Goal: Task Accomplishment & Management: Manage account settings

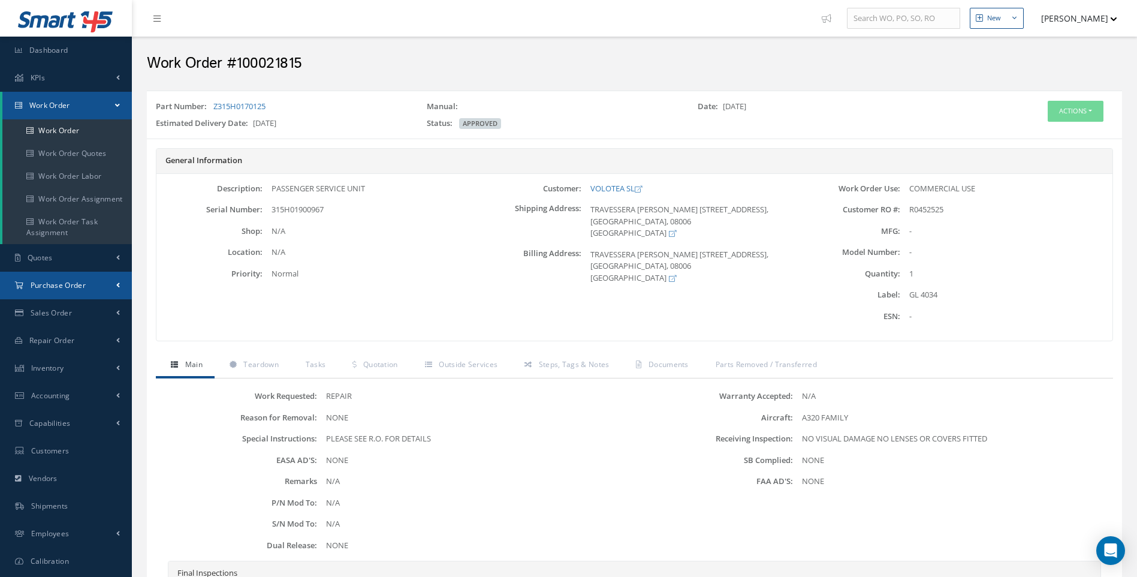
click at [49, 282] on span "Purchase Order" at bounding box center [58, 285] width 55 height 10
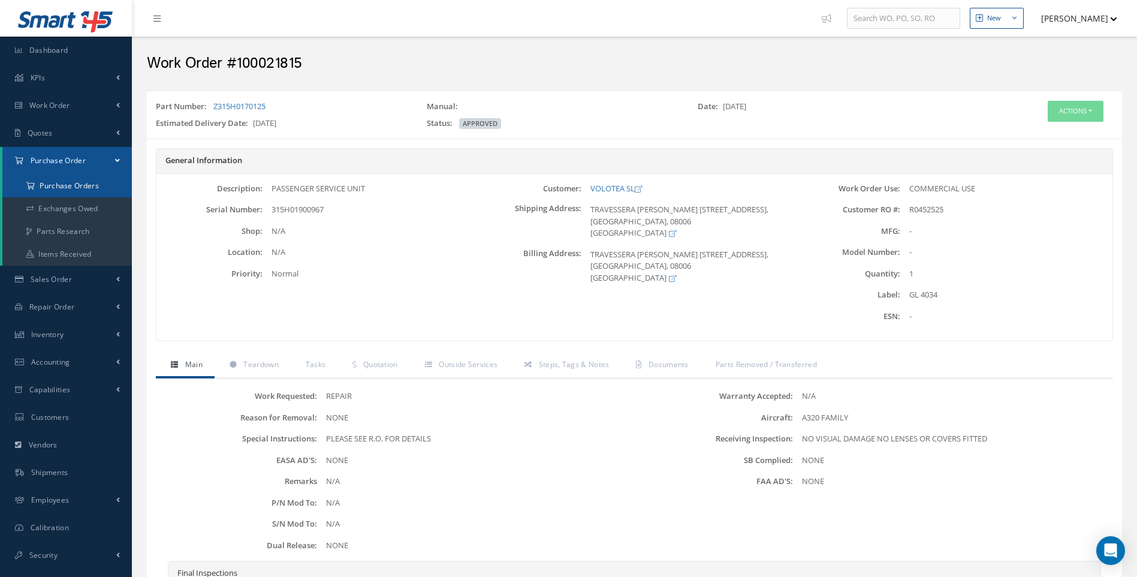
click at [74, 188] on a=1&status_id=2&status_id=3&status_id=5&collapsedFilters"] "Purchase Orders" at bounding box center [66, 185] width 129 height 23
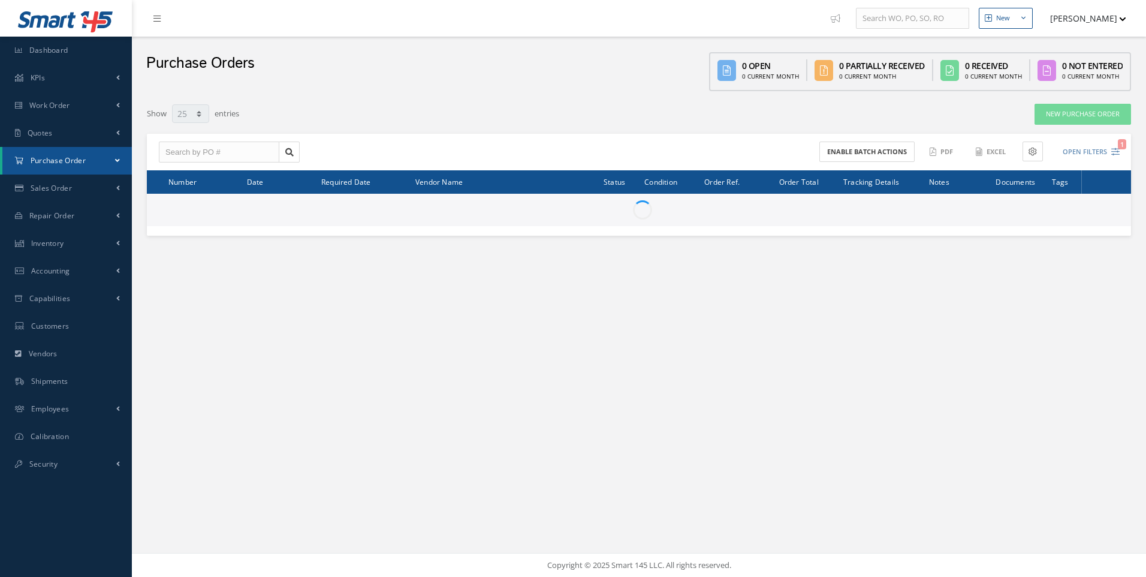
select select "25"
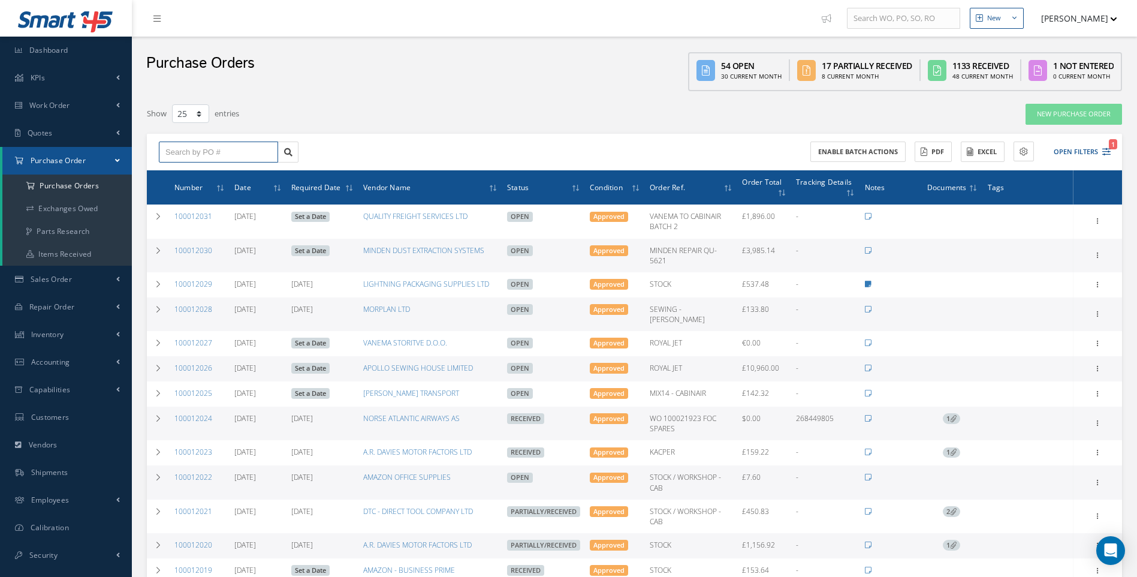
click at [177, 155] on input "text" at bounding box center [218, 152] width 119 height 22
type input "100012022"
click at [183, 173] on span "100012022" at bounding box center [183, 173] width 36 height 8
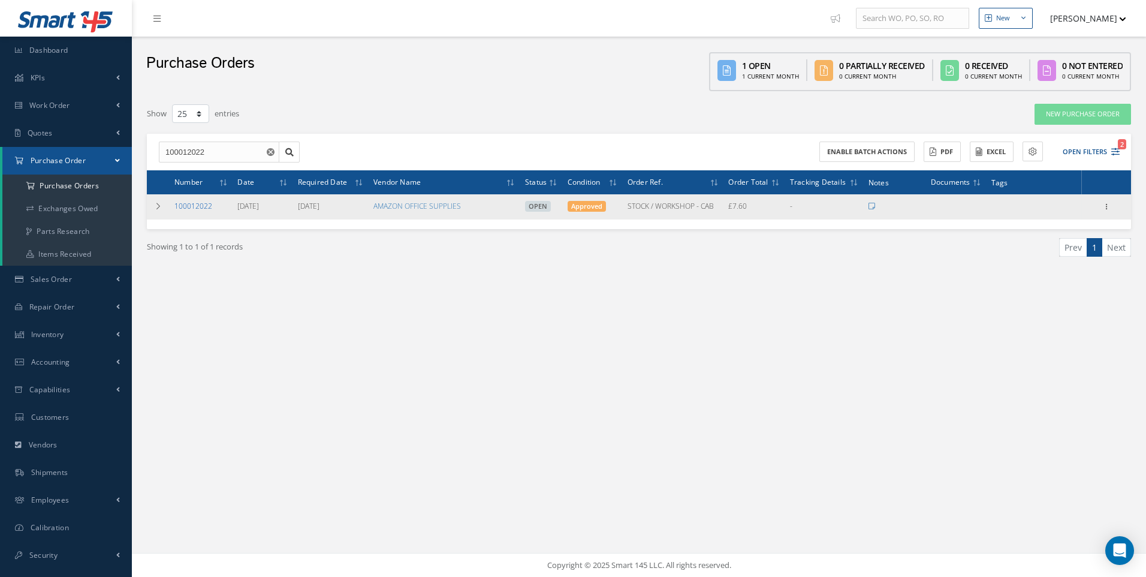
click at [198, 207] on link "100012022" at bounding box center [193, 206] width 38 height 10
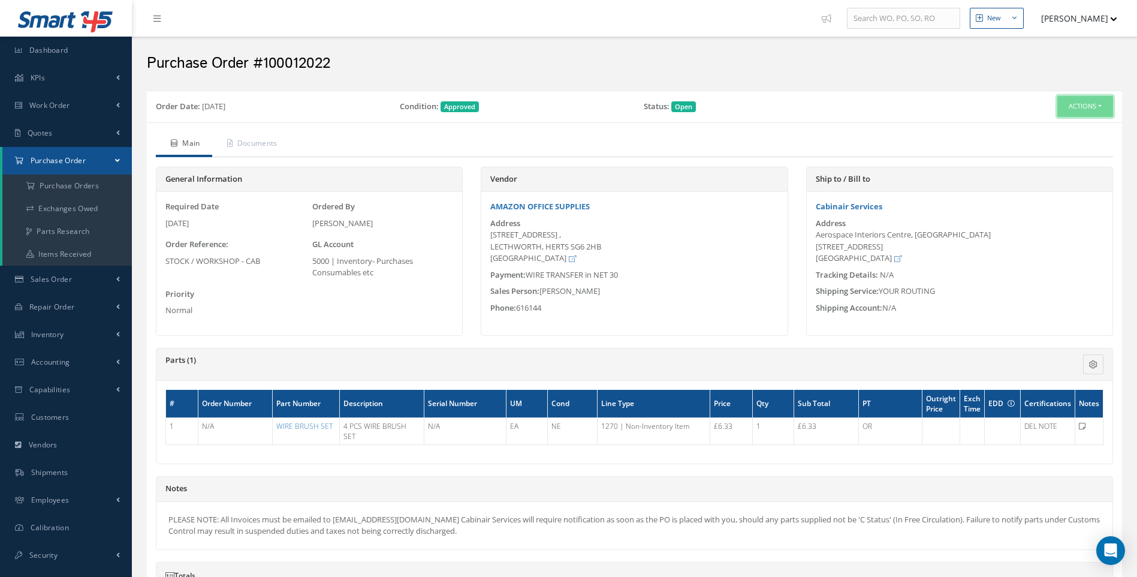
click at [1101, 106] on button "Actions" at bounding box center [1085, 106] width 56 height 21
click at [1048, 126] on link "Receive" at bounding box center [1065, 129] width 96 height 16
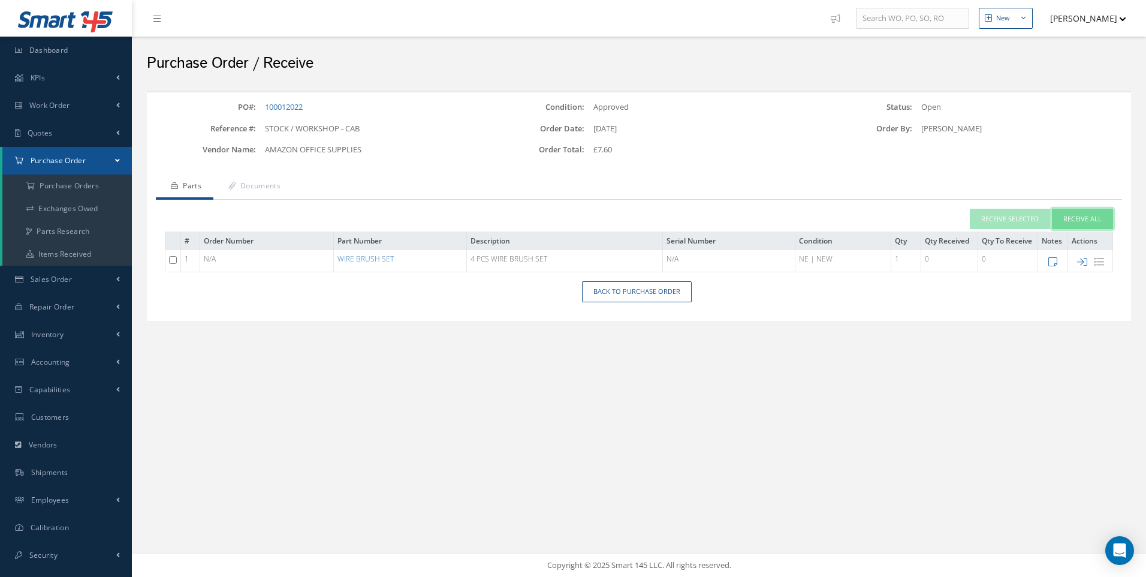
click at [1087, 219] on button "Receive All" at bounding box center [1082, 219] width 61 height 21
type input "[DATE]"
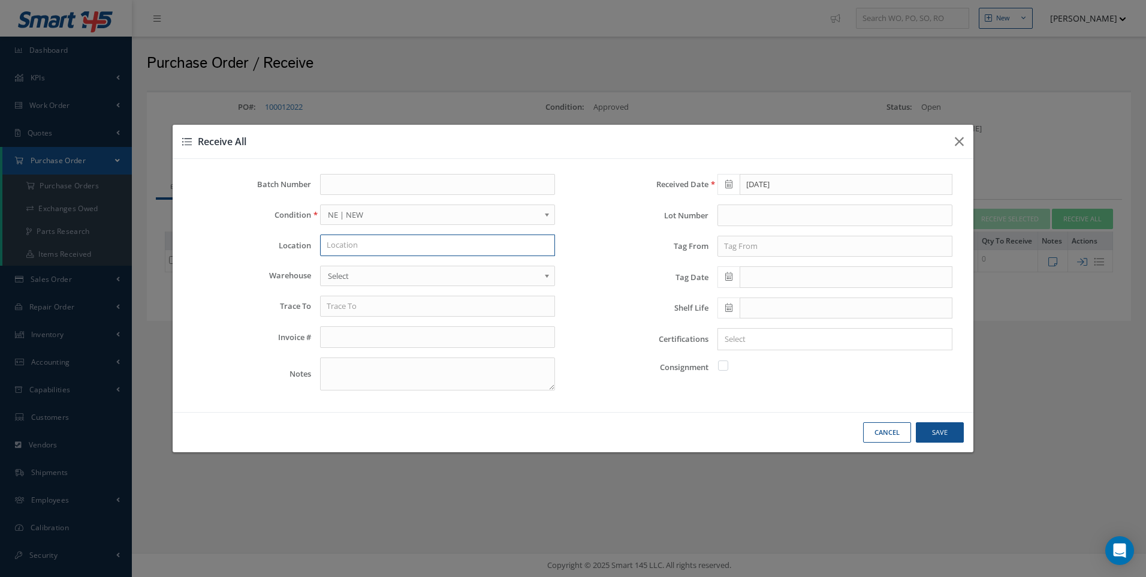
click at [346, 240] on input "text" at bounding box center [437, 245] width 235 height 22
type input "h"
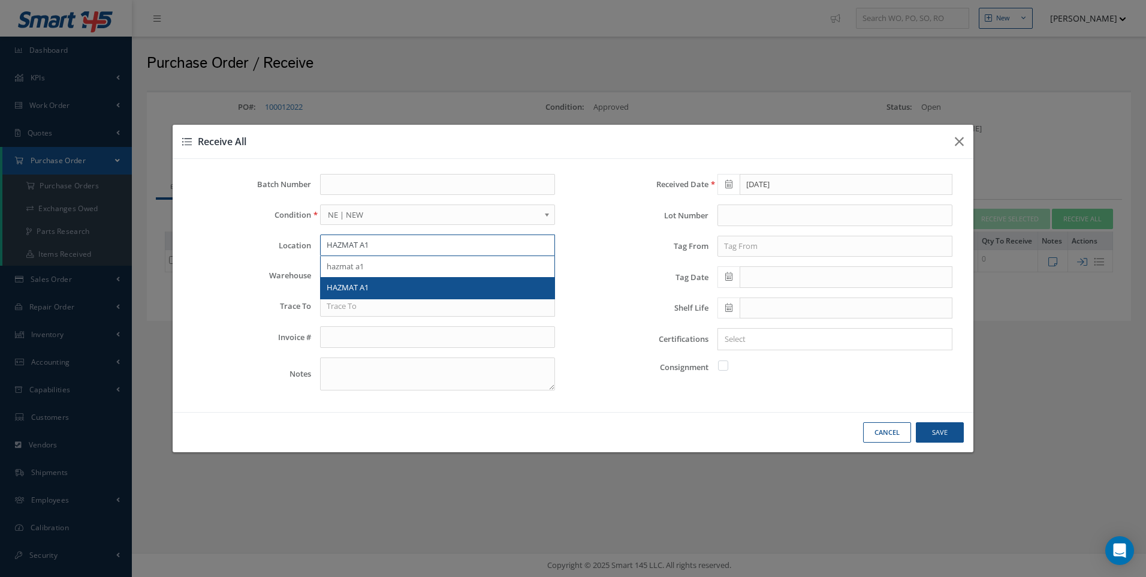
type input "HAZMAT A1"
click at [342, 286] on span "HAZMAT A1" at bounding box center [348, 287] width 42 height 11
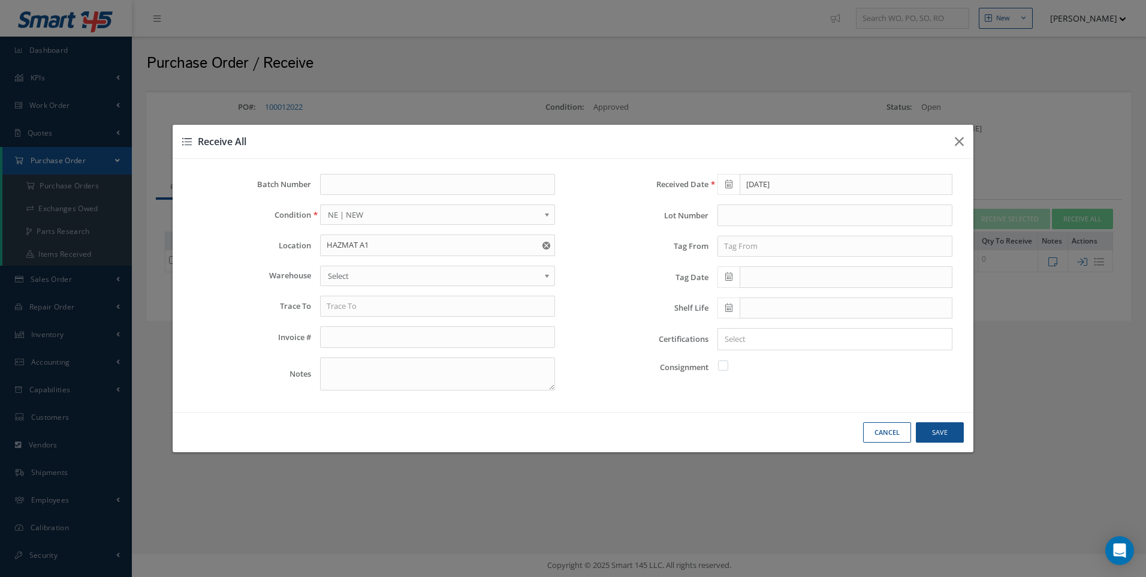
click at [340, 279] on span "Select" at bounding box center [434, 276] width 212 height 14
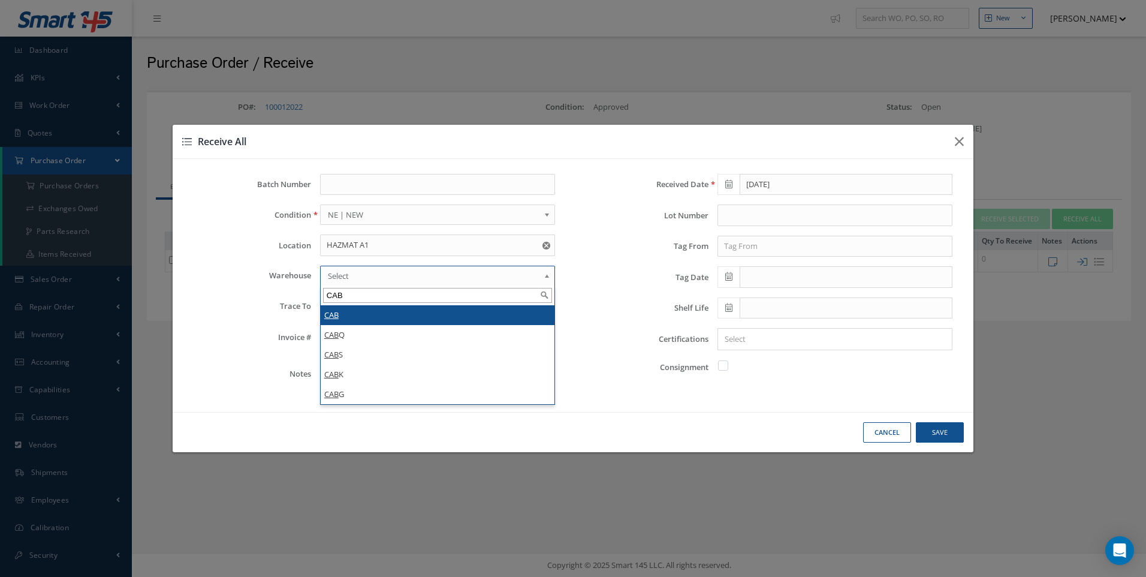
type input "CAB"
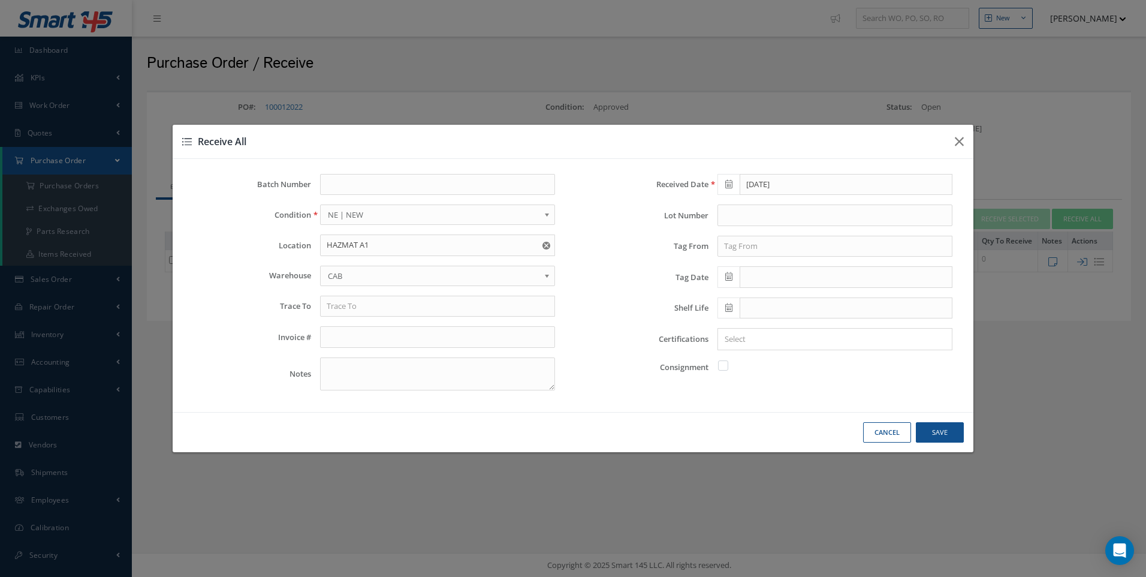
click at [736, 258] on div "Received Date 09/19/2025 Lot Number Tag From Tag Date Shelf Life Certifications…" at bounding box center [771, 287] width 397 height 226
click at [740, 246] on input "text" at bounding box center [835, 247] width 235 height 22
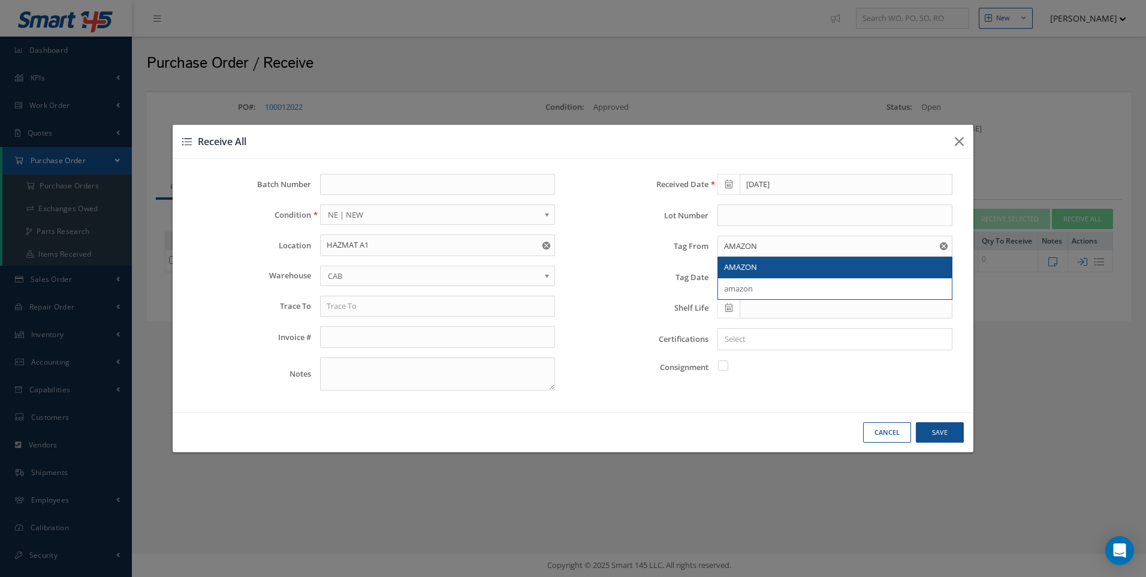
click at [745, 264] on span "AMAZON" at bounding box center [740, 266] width 33 height 11
type input "AMAZON"
click at [728, 279] on icon at bounding box center [728, 276] width 7 height 8
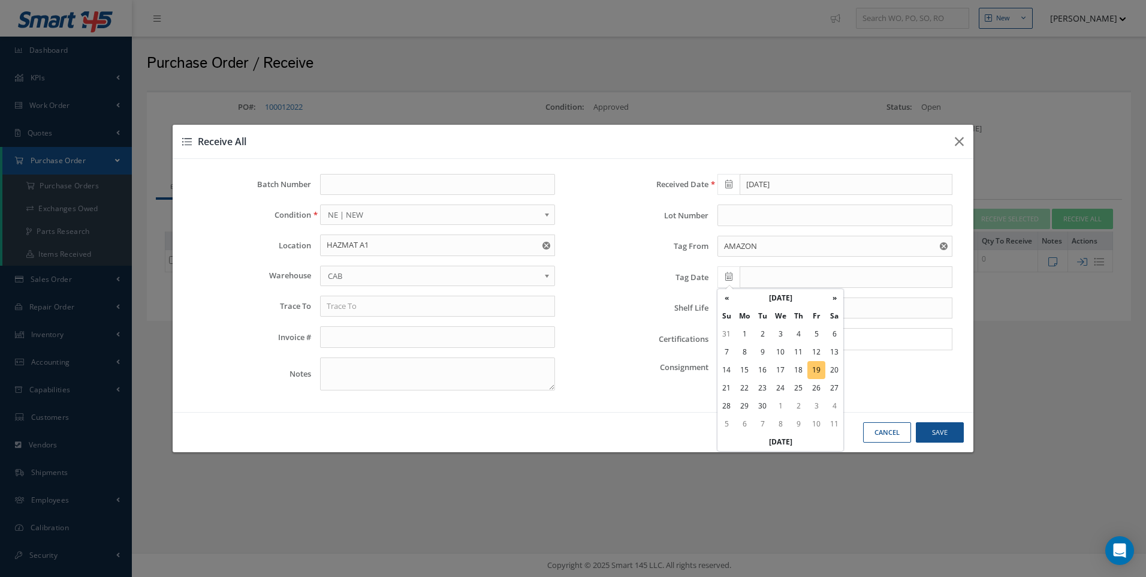
click at [821, 370] on td "19" at bounding box center [816, 370] width 18 height 18
type input "09/19/2025"
click at [742, 339] on input "Search for option" at bounding box center [832, 339] width 226 height 13
click at [727, 337] on input "DEL NOTE" at bounding box center [832, 339] width 226 height 13
type input "NO DEL NOTE"
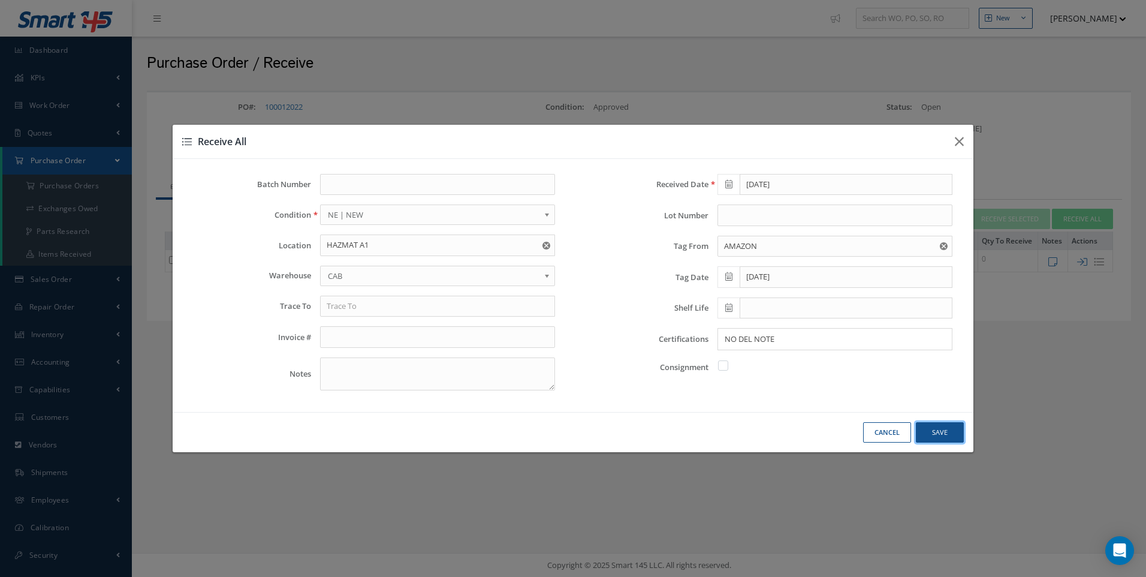
click at [932, 429] on button "Save" at bounding box center [940, 432] width 48 height 21
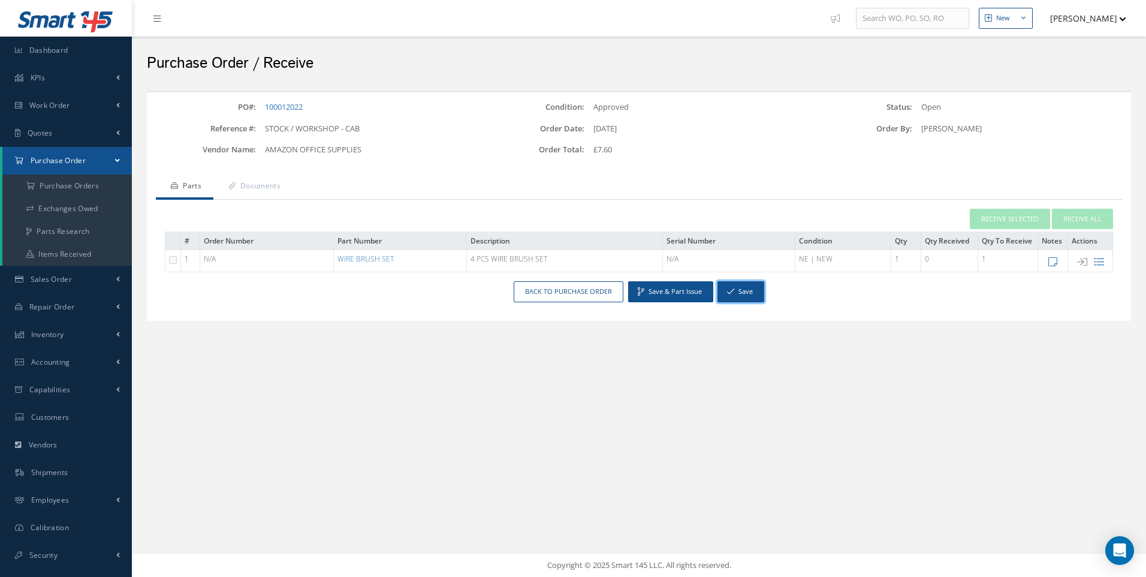
click at [745, 294] on button "Save" at bounding box center [741, 291] width 47 height 21
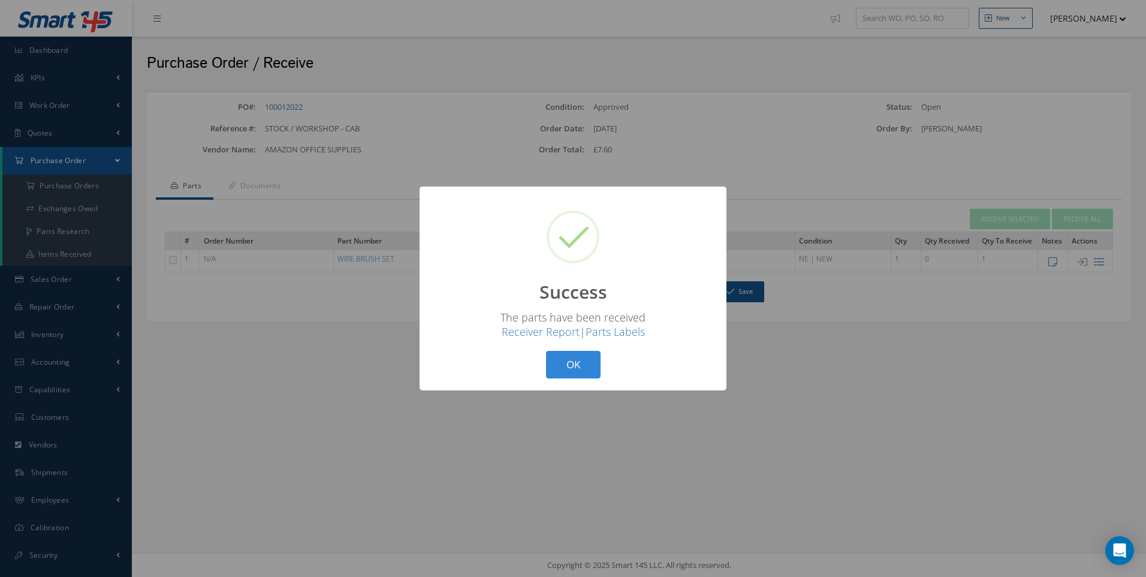
click at [572, 356] on button "OK" at bounding box center [573, 365] width 55 height 28
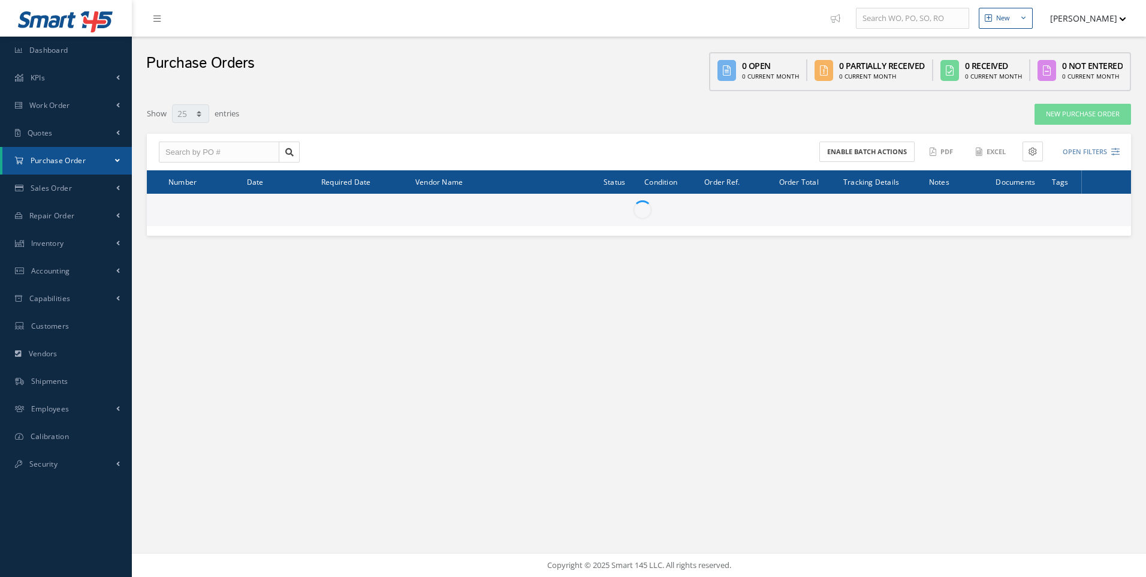
select select "25"
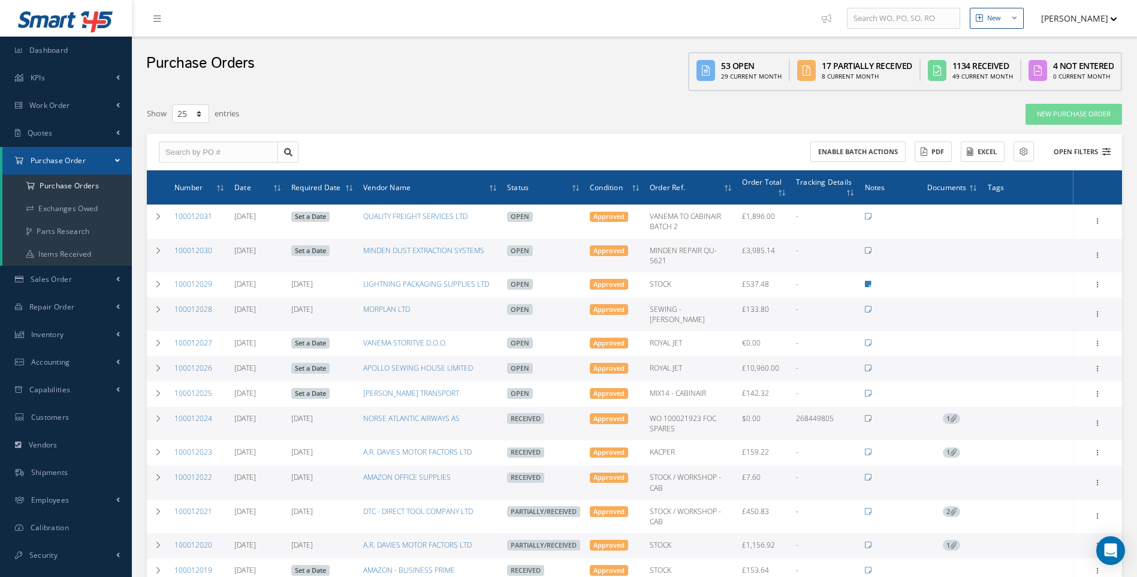
click at [1102, 150] on button "Open Filters" at bounding box center [1077, 152] width 68 height 20
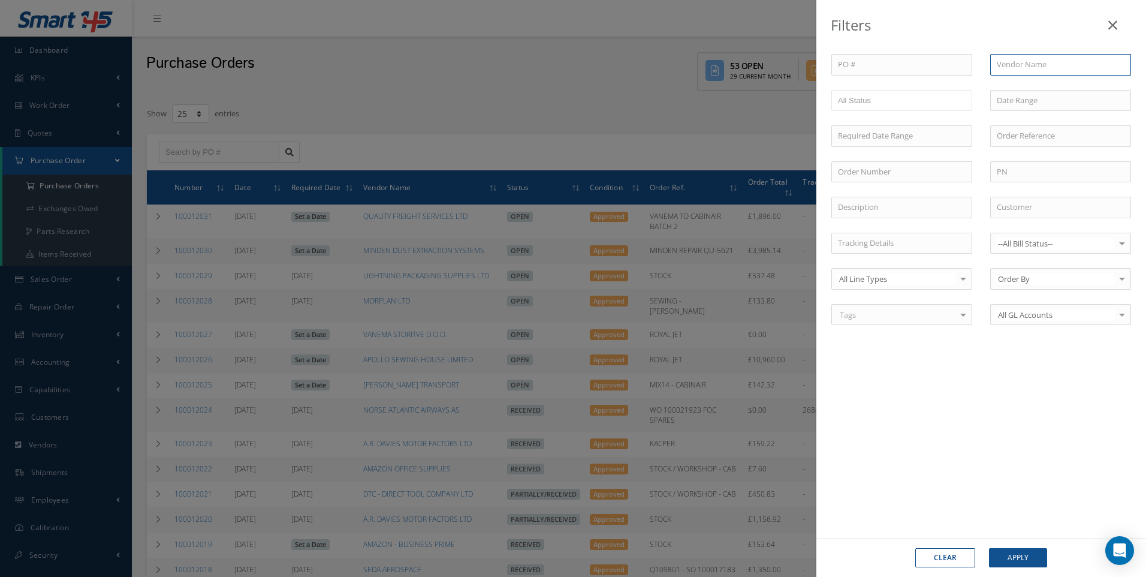
click at [1030, 69] on input "text" at bounding box center [1060, 65] width 141 height 22
click at [989, 548] on button "Apply" at bounding box center [1018, 557] width 58 height 19
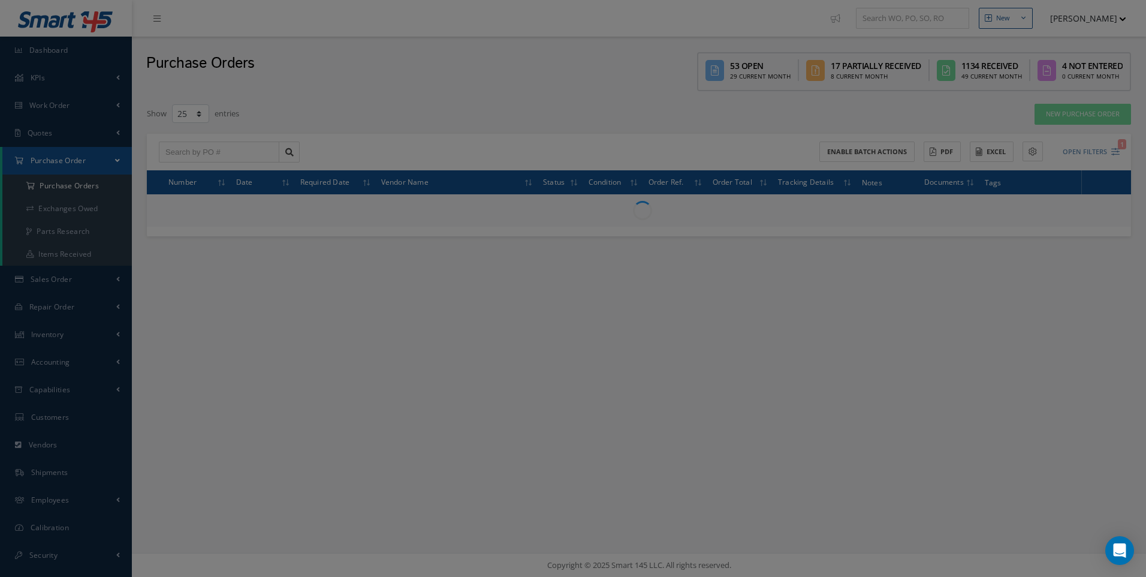
type input "AMAZON - BUSINESS PRIME"
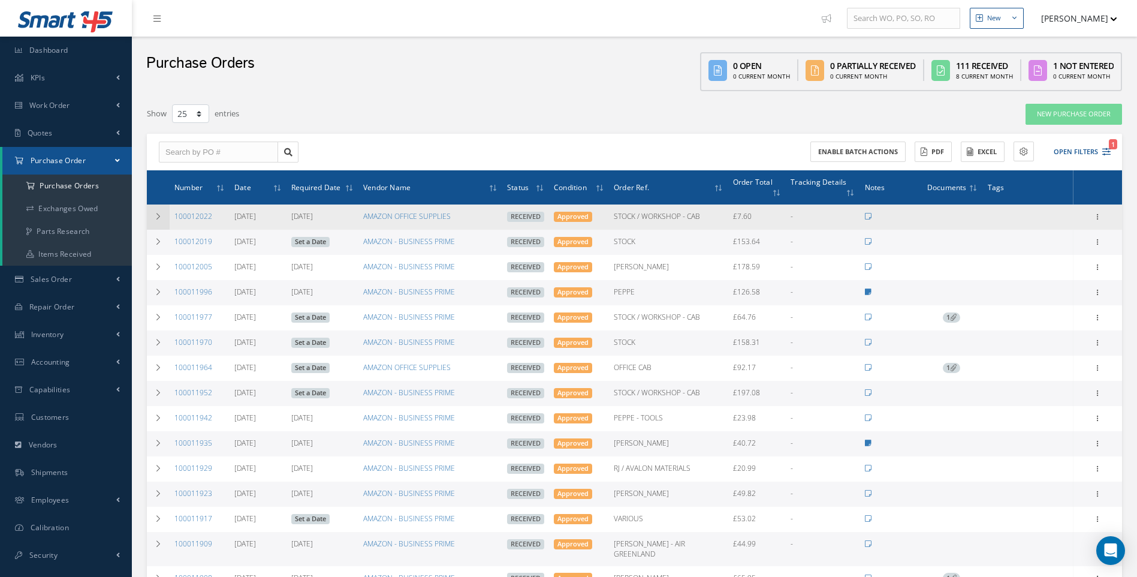
click at [155, 213] on icon at bounding box center [158, 216] width 8 height 7
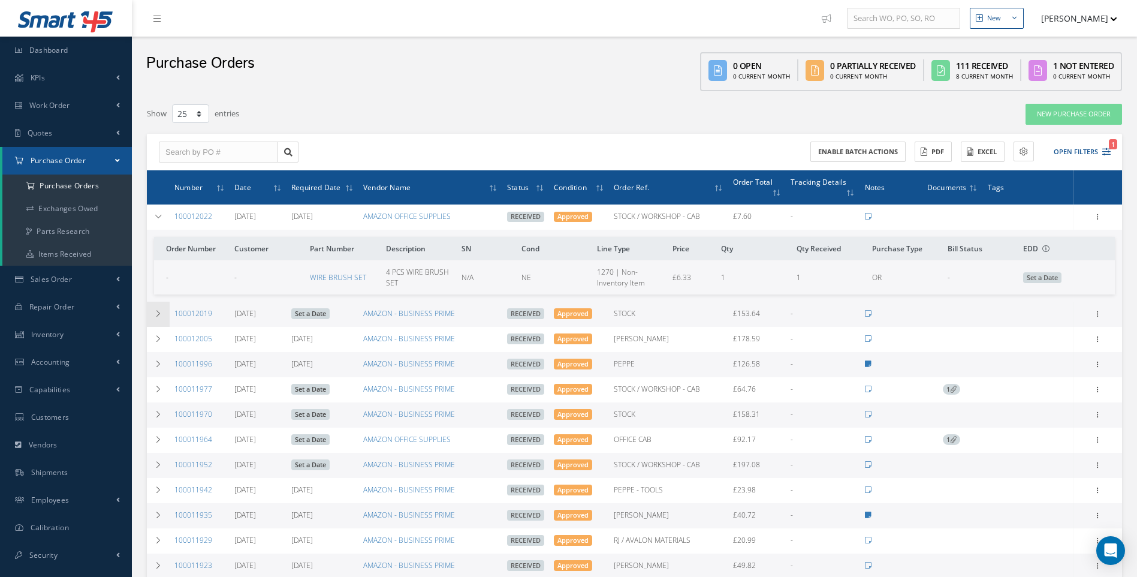
click at [159, 310] on icon at bounding box center [158, 313] width 8 height 7
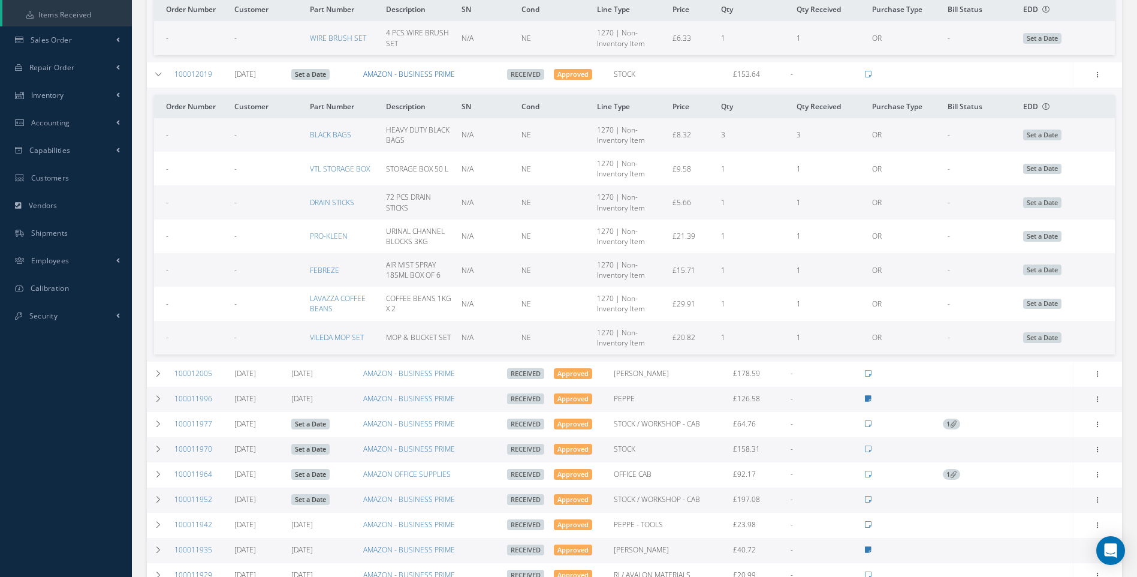
scroll to position [240, 0]
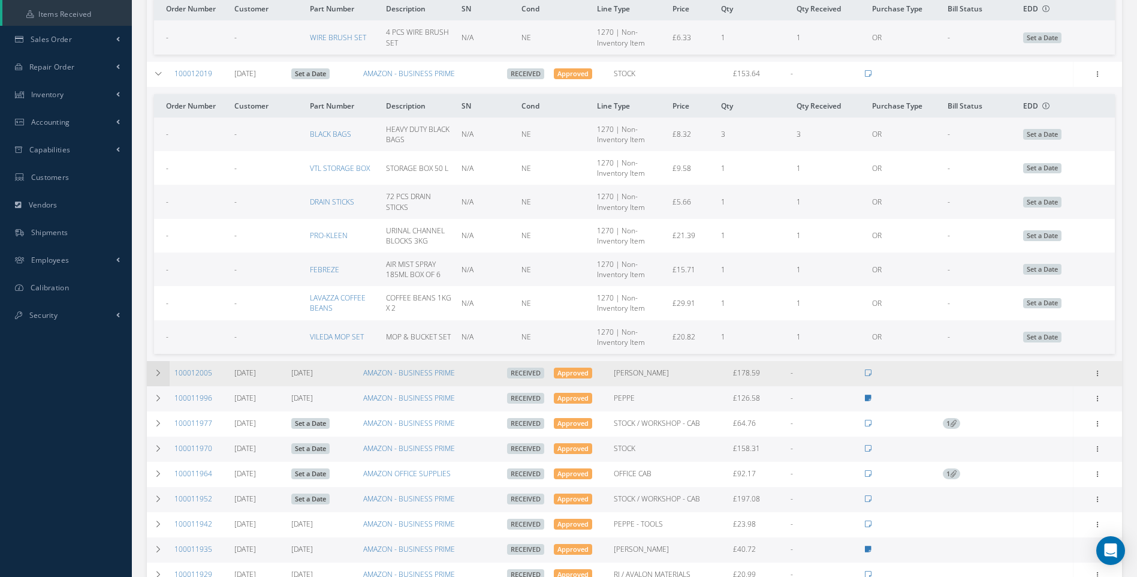
click at [159, 369] on icon at bounding box center [158, 372] width 8 height 7
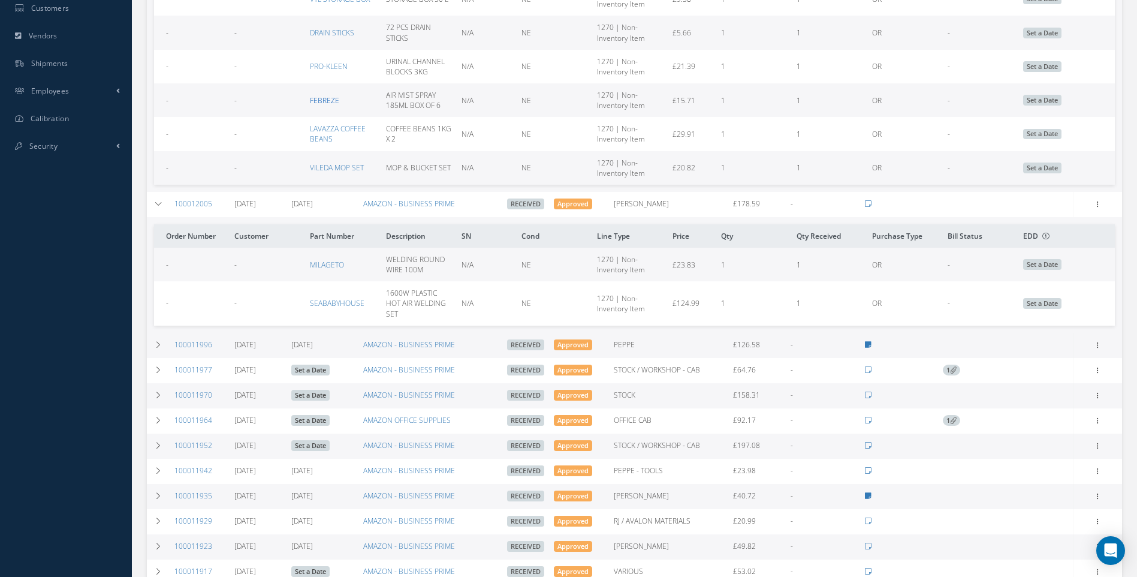
scroll to position [420, 0]
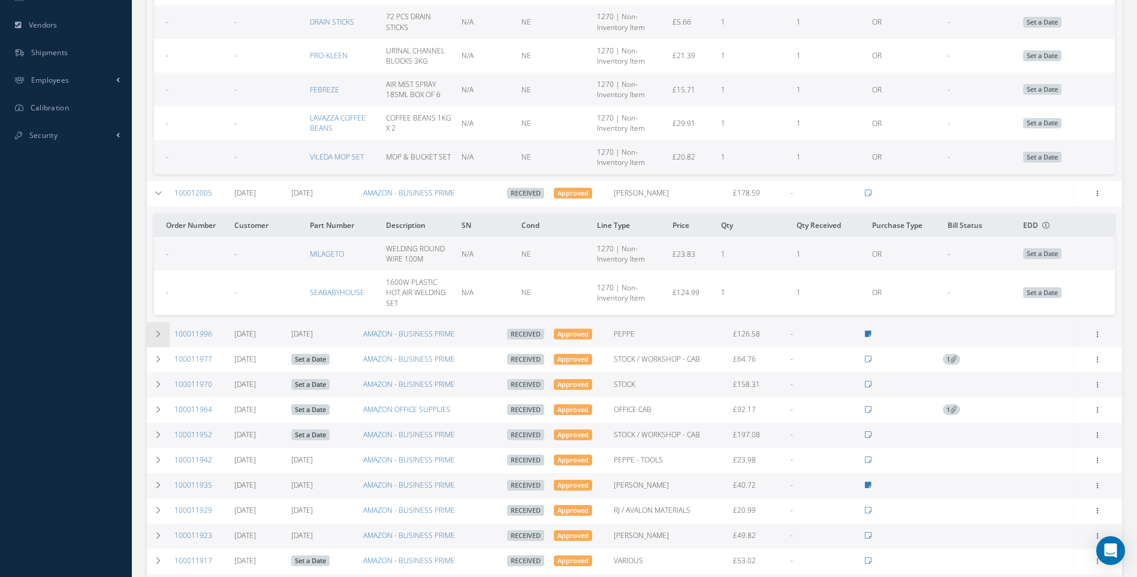
click at [163, 323] on td at bounding box center [158, 334] width 23 height 25
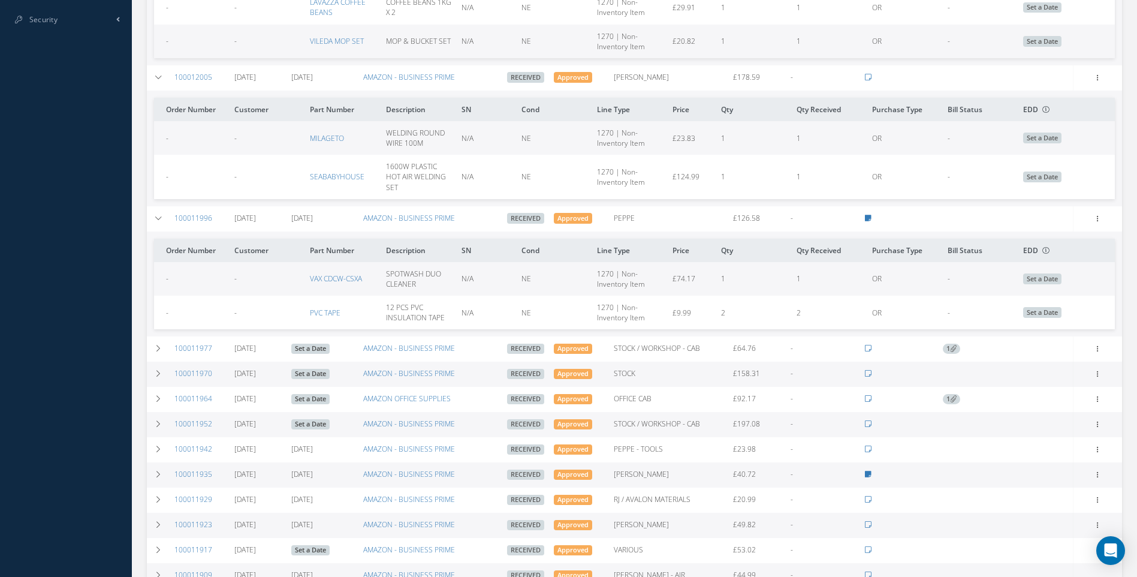
scroll to position [540, 0]
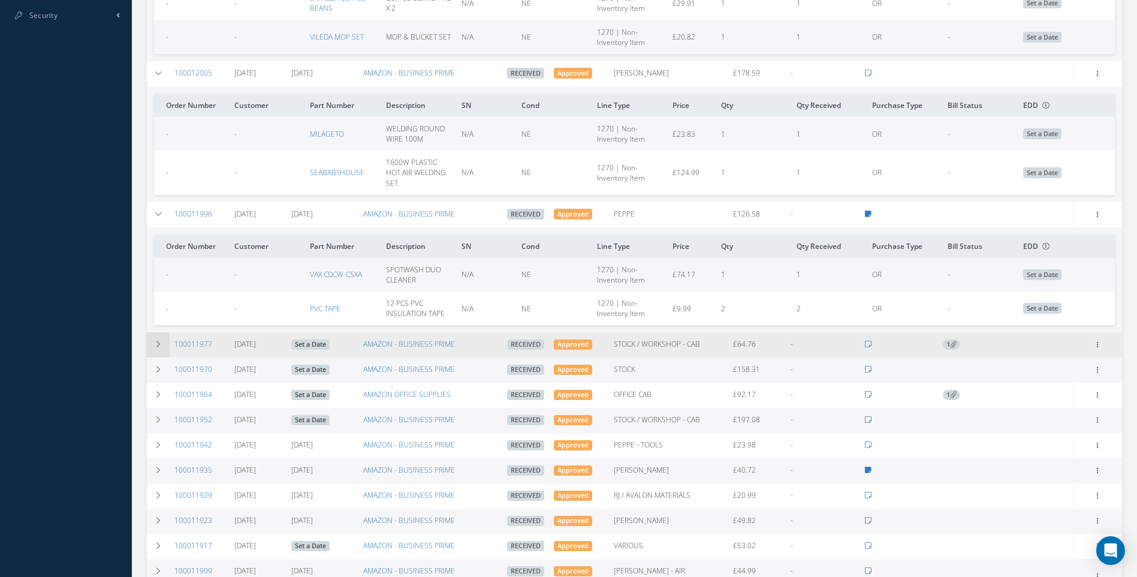
click at [161, 339] on td at bounding box center [158, 344] width 23 height 25
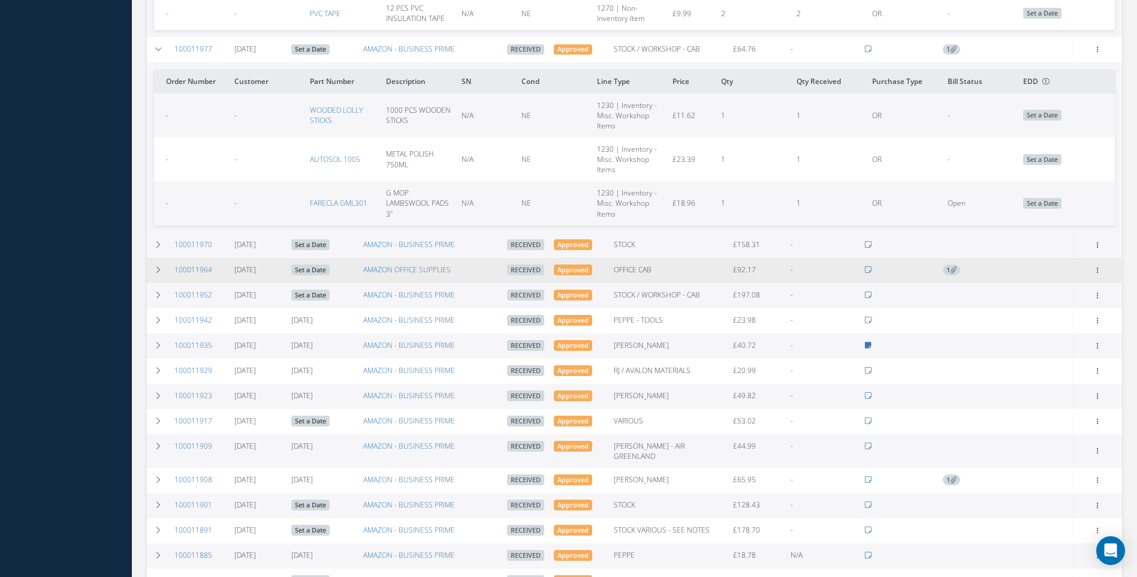
scroll to position [839, 0]
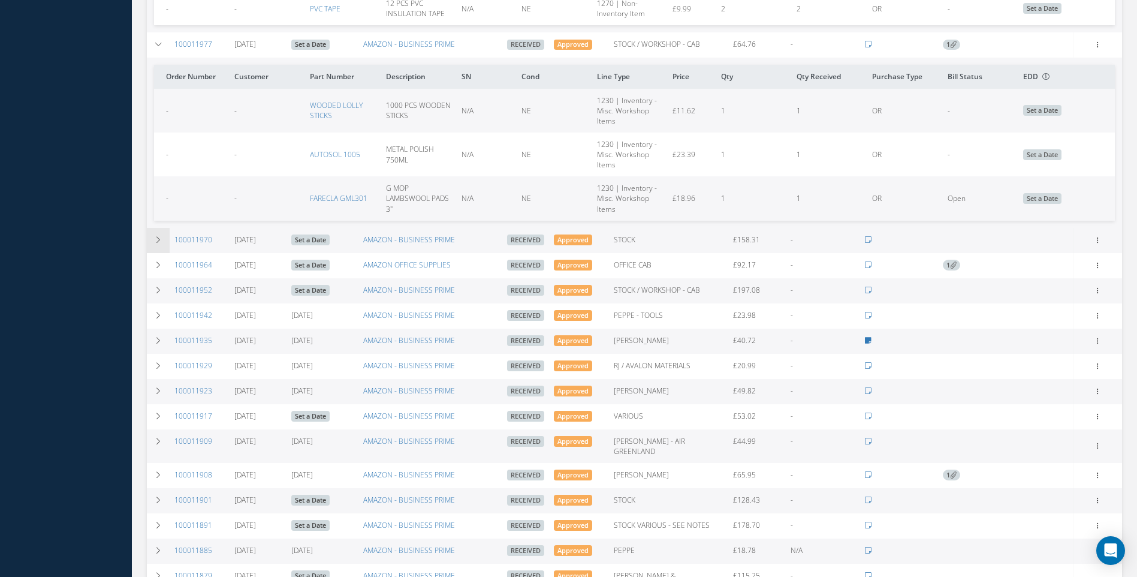
click at [160, 236] on icon at bounding box center [158, 239] width 8 height 7
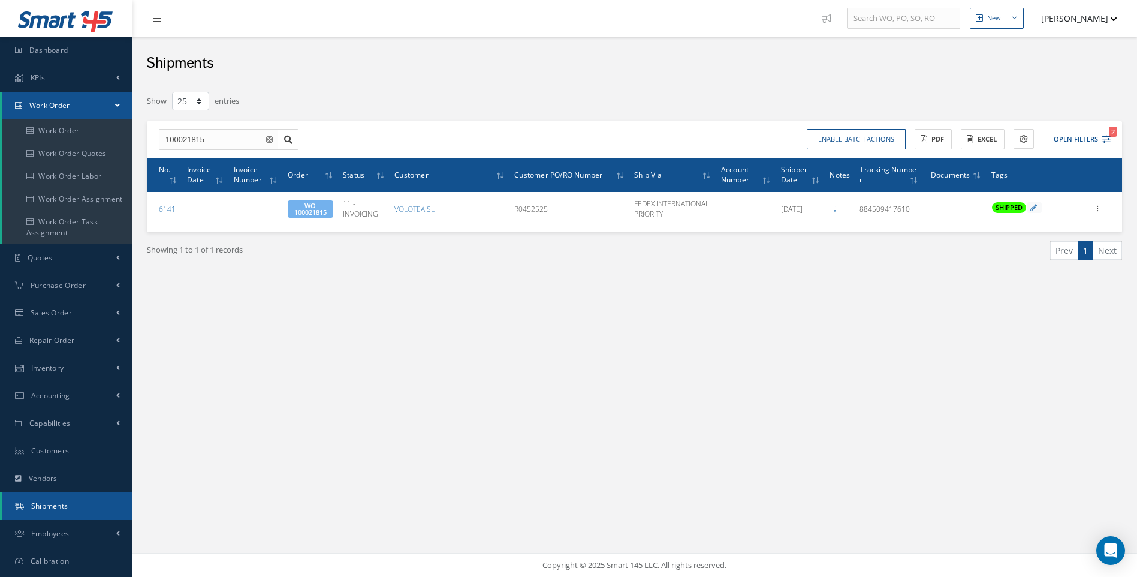
select select "25"
click at [65, 129] on link "Work Order" at bounding box center [66, 130] width 129 height 23
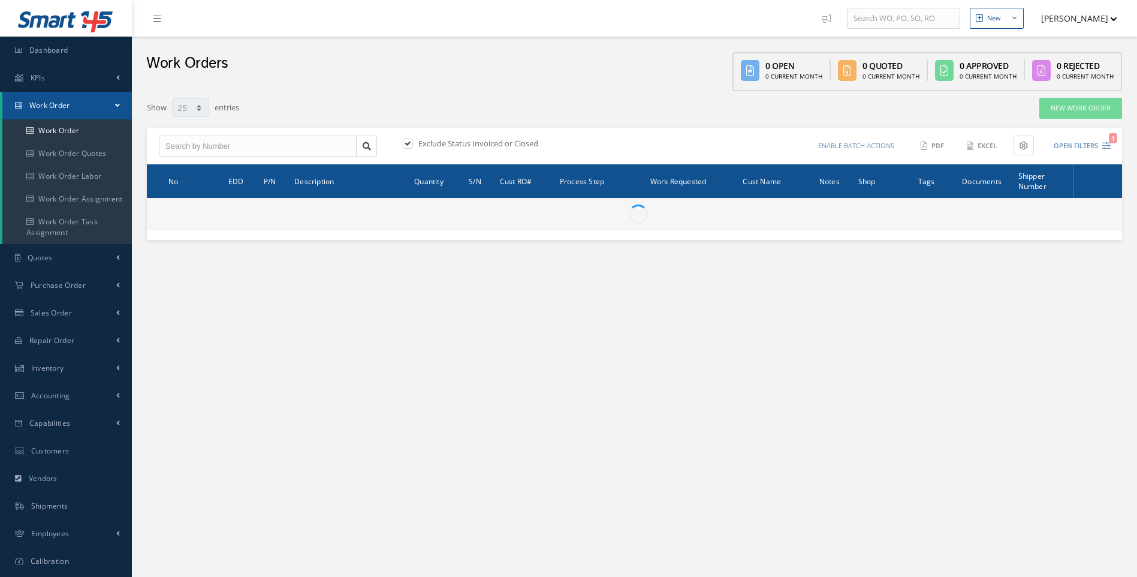
select select "25"
